Goal: Transaction & Acquisition: Obtain resource

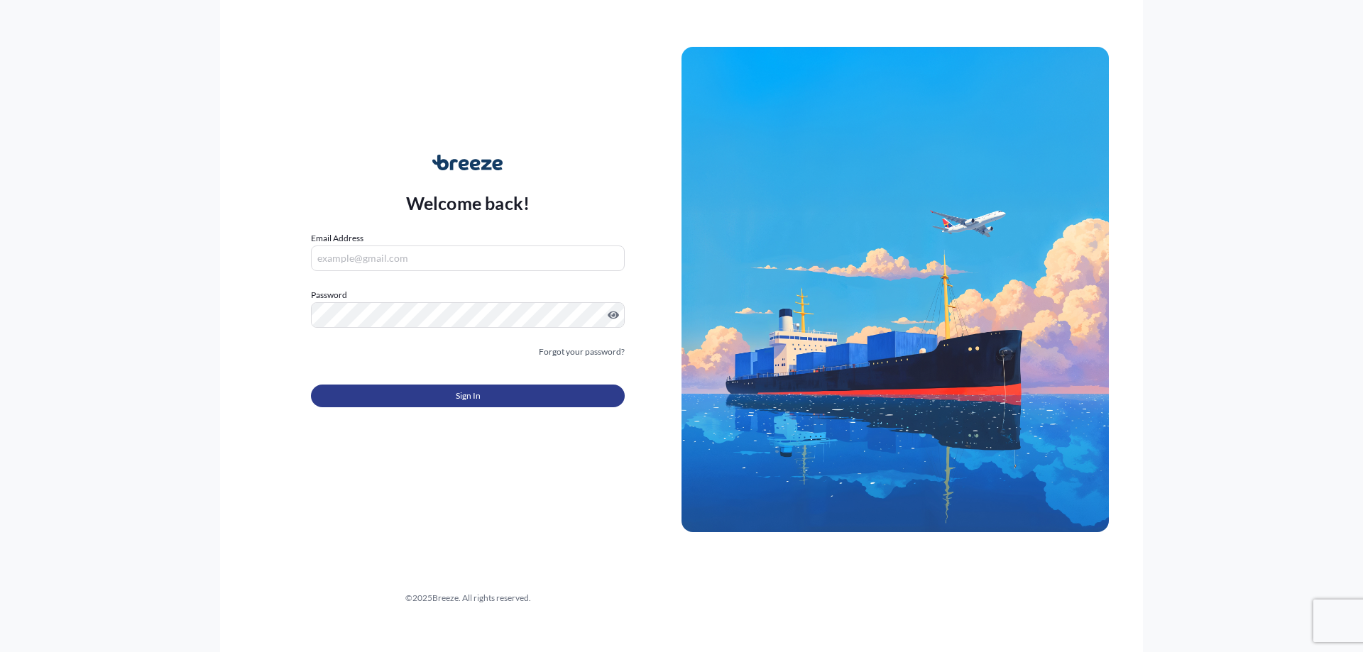
type input "[PERSON_NAME][EMAIL_ADDRESS][DOMAIN_NAME]"
click at [458, 386] on button "Sign In" at bounding box center [468, 396] width 314 height 23
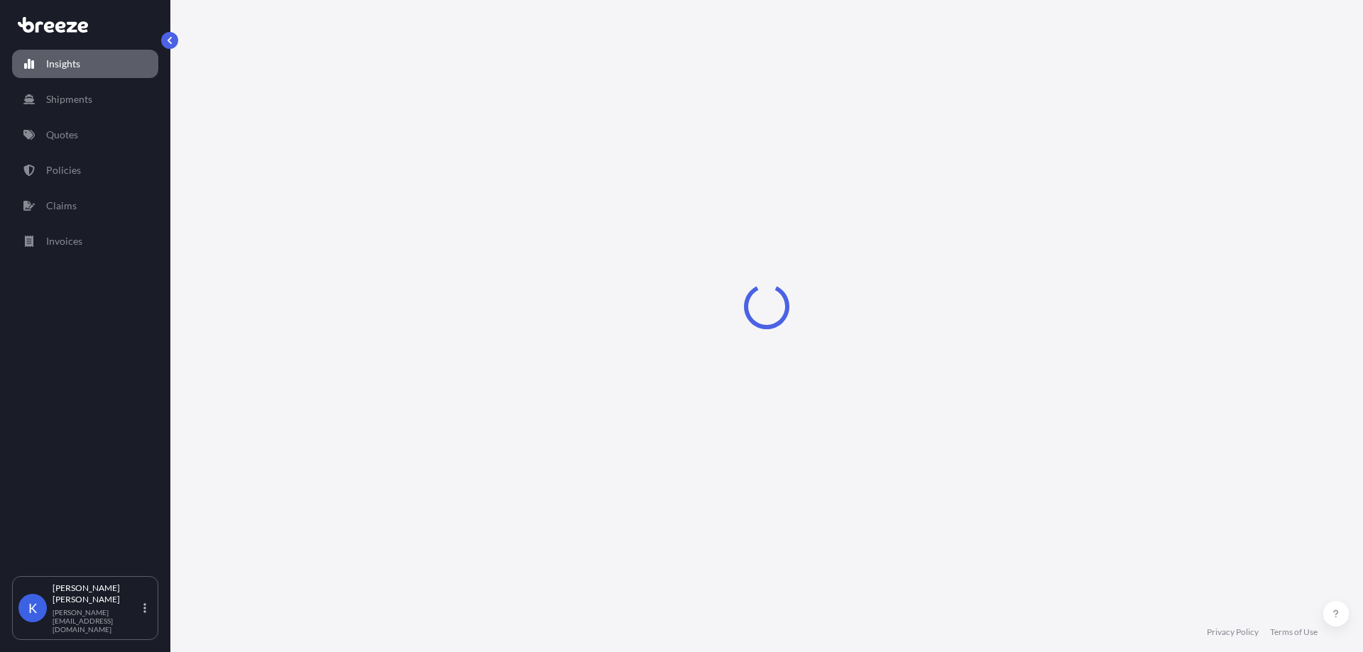
select select "2025"
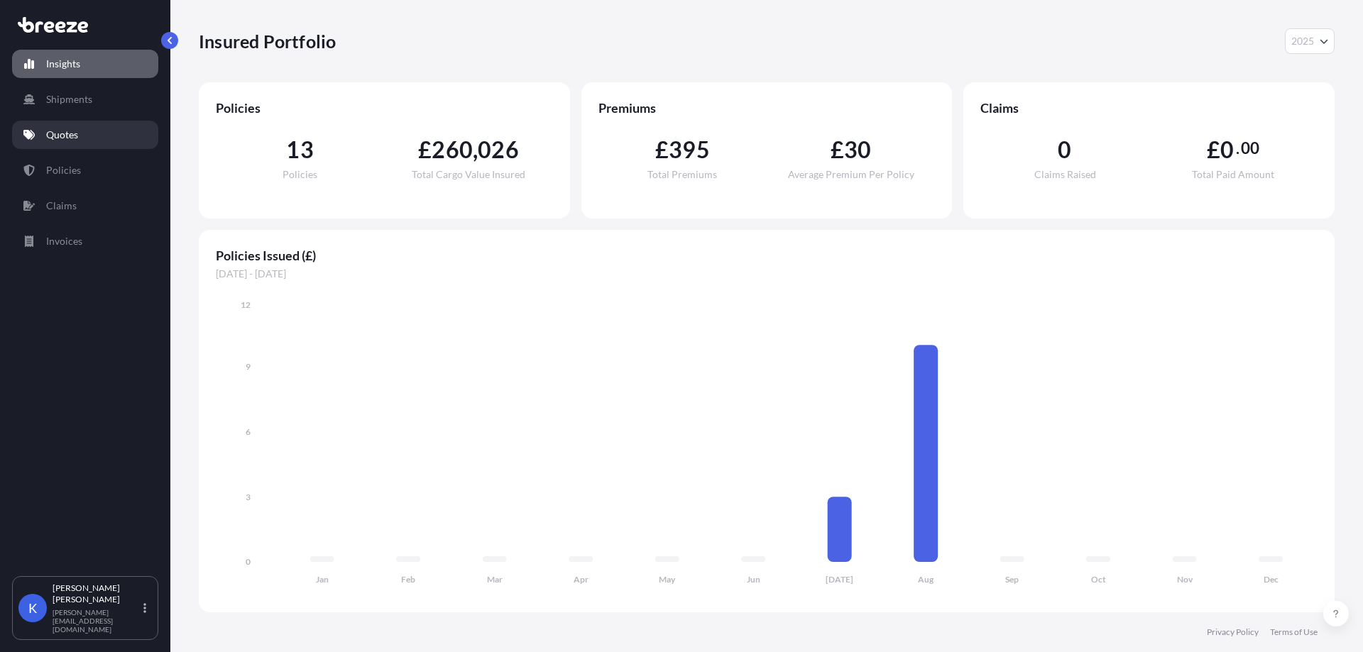
click at [94, 138] on link "Quotes" at bounding box center [85, 135] width 146 height 28
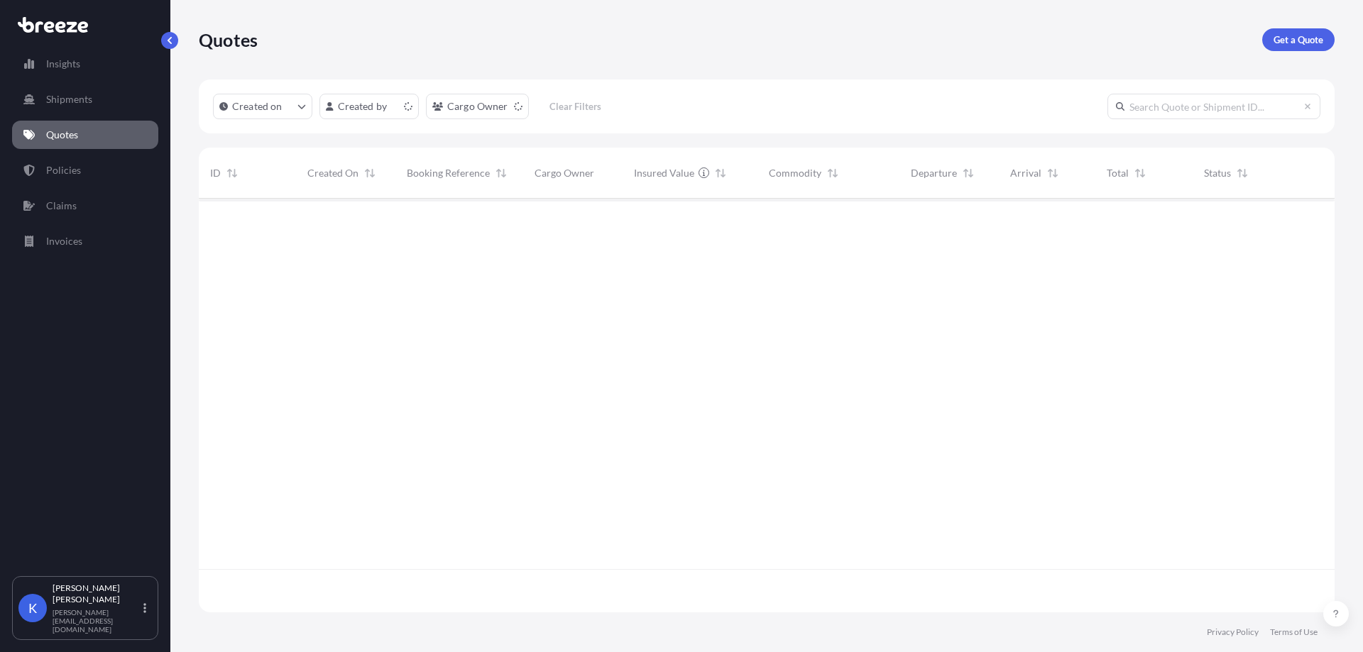
scroll to position [411, 1125]
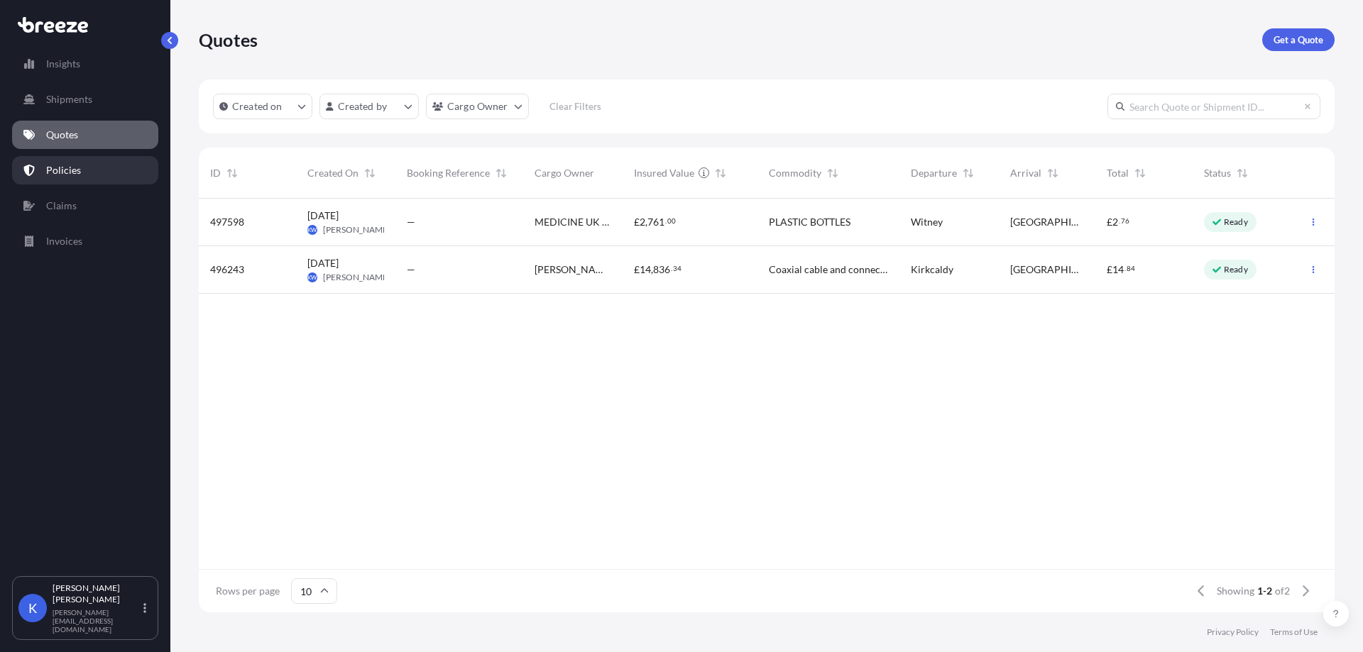
click at [100, 175] on link "Policies" at bounding box center [85, 170] width 146 height 28
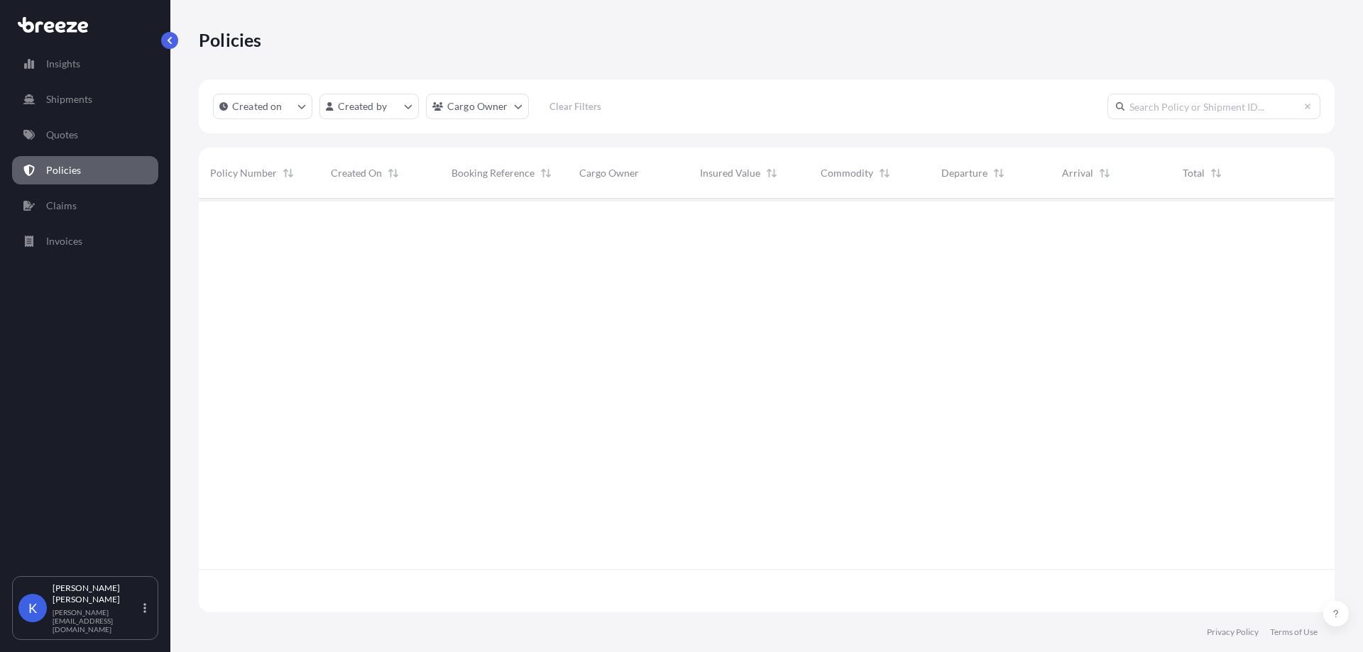
scroll to position [411, 1125]
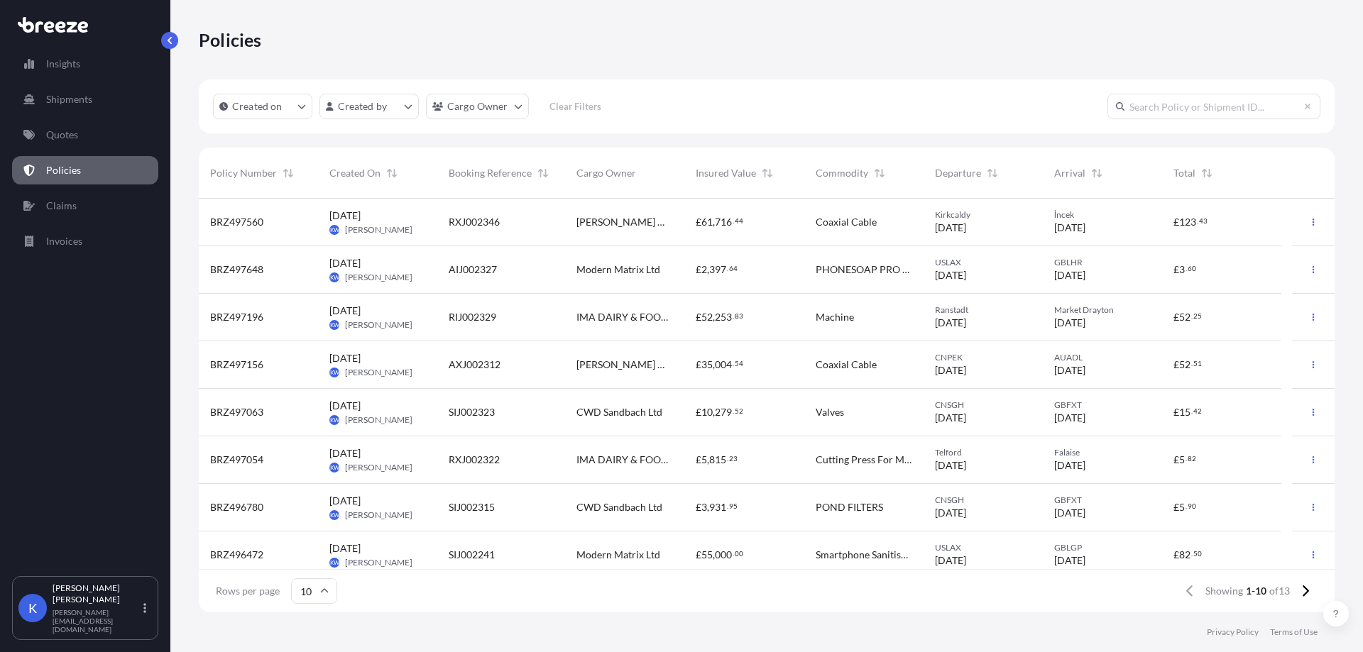
click at [476, 233] on div "RXJ002346" at bounding box center [501, 223] width 128 height 48
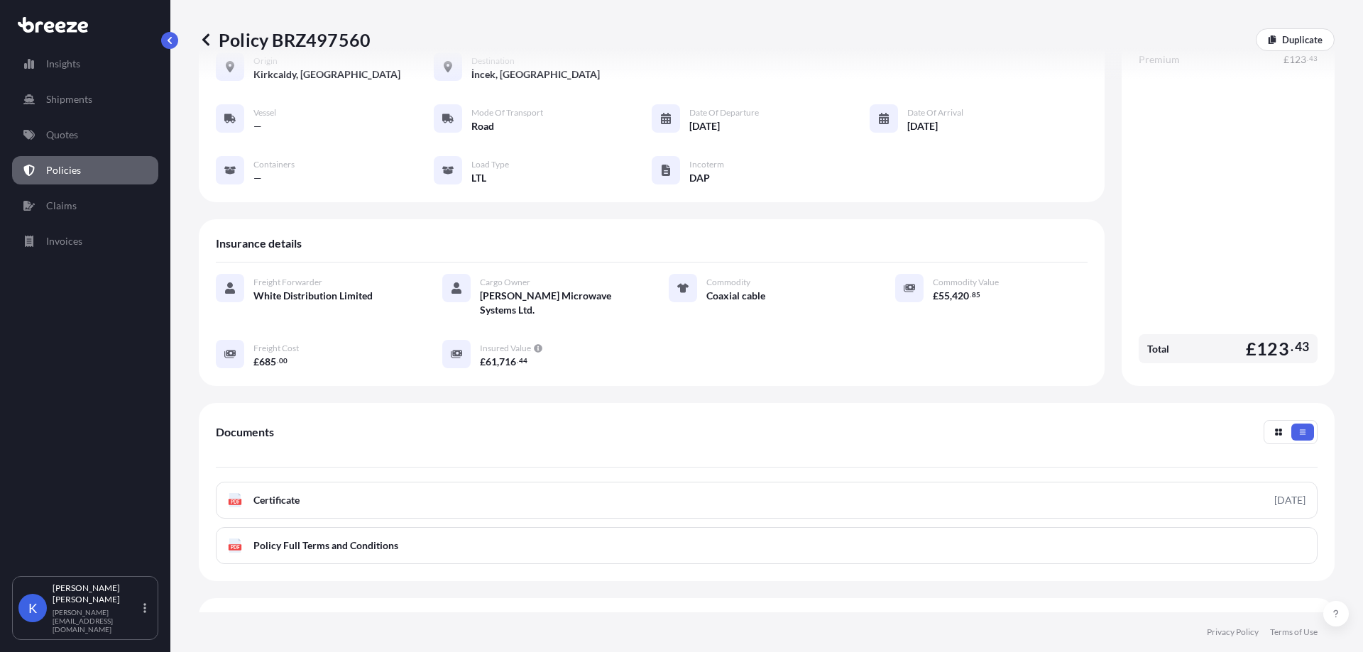
scroll to position [187, 0]
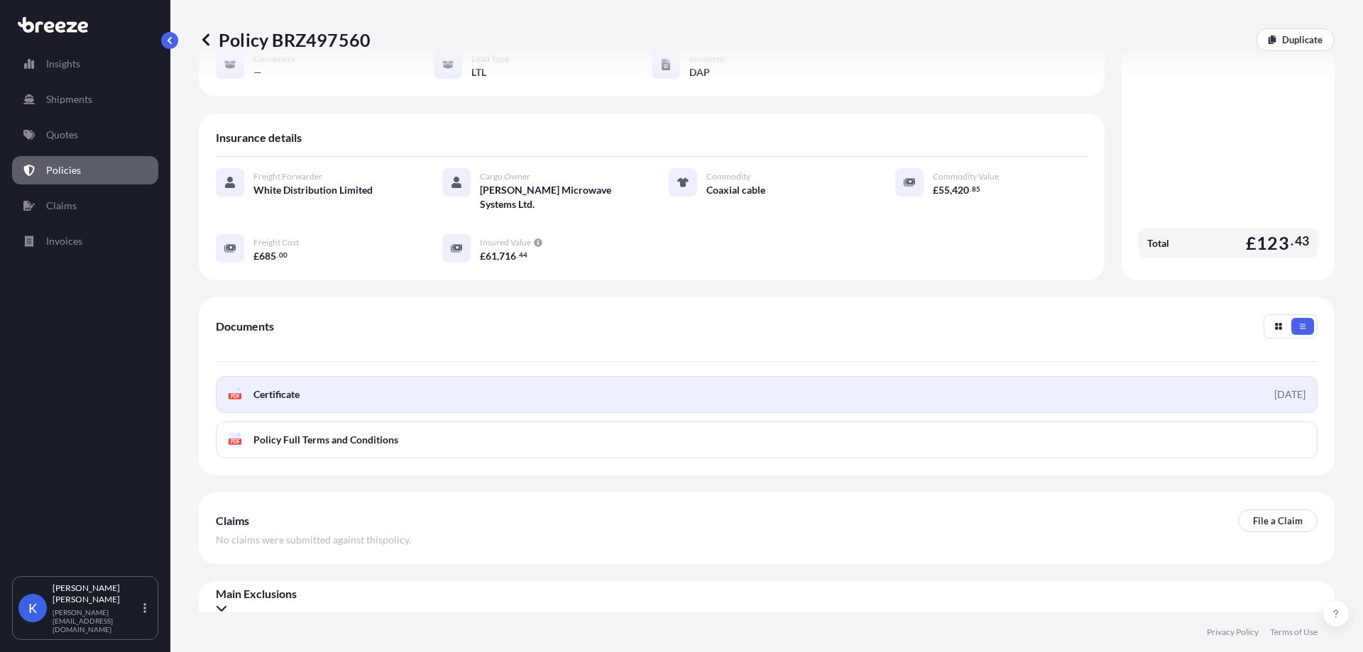
click at [336, 378] on link "PDF Certificate [DATE]" at bounding box center [767, 394] width 1102 height 37
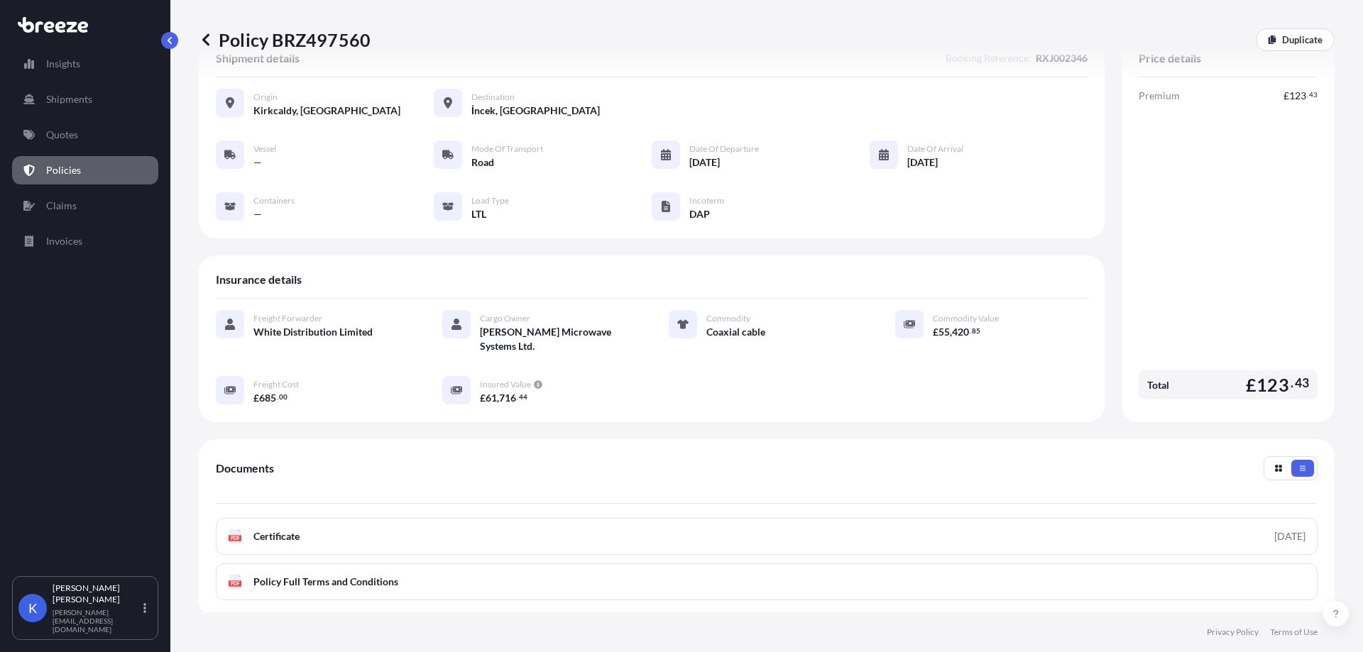
click at [959, 466] on div "Documents" at bounding box center [767, 480] width 1102 height 48
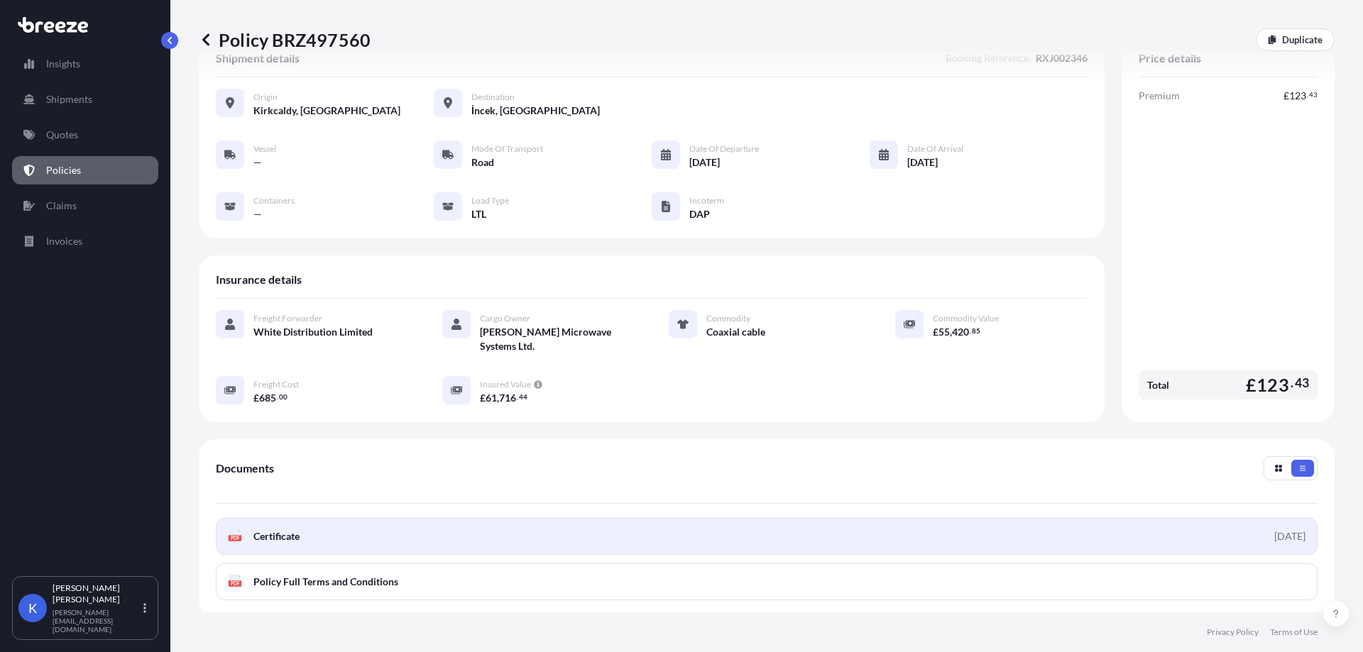
click at [521, 535] on link "PDF Certificate [DATE]" at bounding box center [767, 536] width 1102 height 37
